Goal: Transaction & Acquisition: Purchase product/service

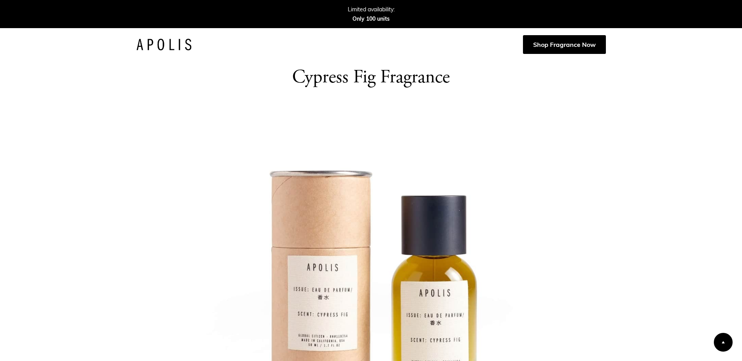
scroll to position [316, 0]
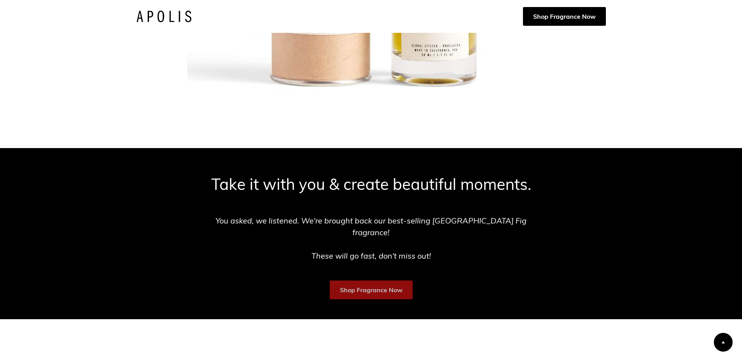
click at [379, 282] on link "Shop Fragrance Now" at bounding box center [371, 290] width 83 height 19
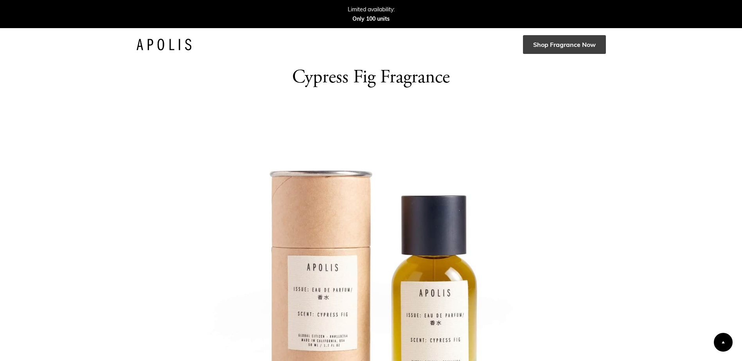
click at [582, 45] on link "Shop Fragrance Now" at bounding box center [564, 44] width 83 height 19
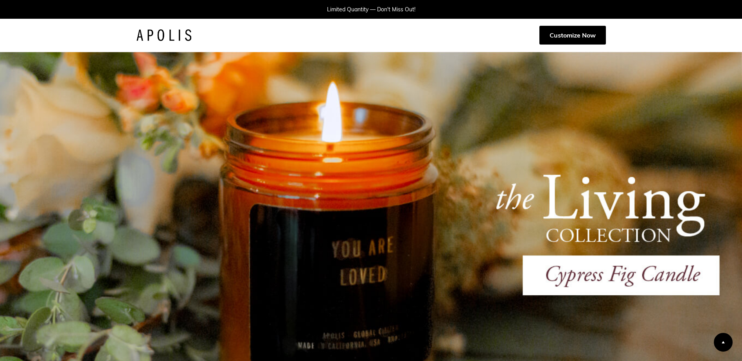
scroll to position [316, 0]
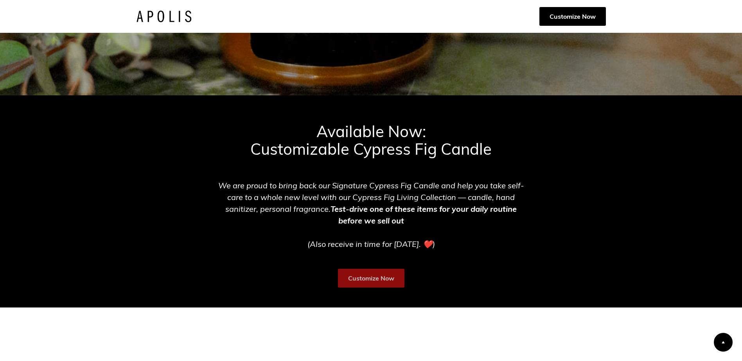
click at [359, 278] on link "Customize Now" at bounding box center [371, 278] width 67 height 19
